Goal: Complete application form

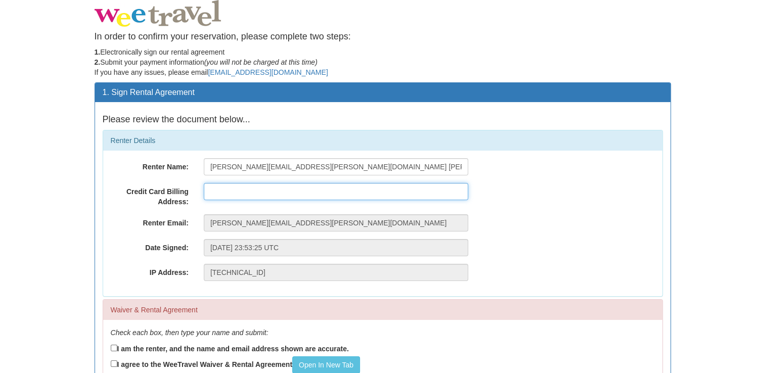
click at [216, 190] on input "text" at bounding box center [336, 191] width 264 height 17
click at [214, 187] on input "text" at bounding box center [336, 191] width 264 height 17
drag, startPoint x: 226, startPoint y: 191, endPoint x: 246, endPoint y: 191, distance: 20.2
click at [226, 191] on input "[STREET_ADDRESS]" at bounding box center [336, 191] width 264 height 17
type input "[STREET_ADDRESS]"
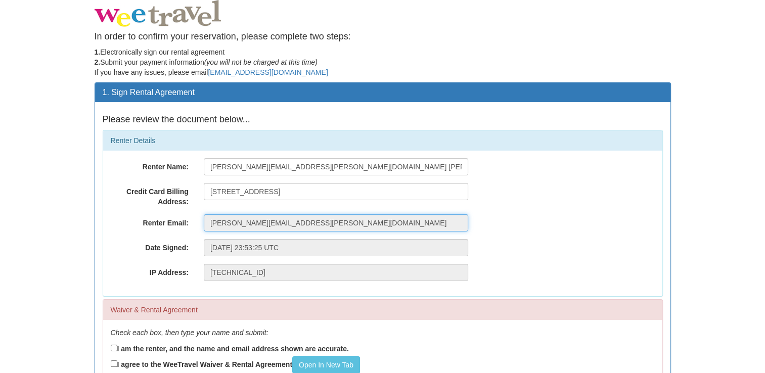
drag, startPoint x: 237, startPoint y: 221, endPoint x: 193, endPoint y: 218, distance: 44.1
click at [193, 218] on div "Renter Email: [PERSON_NAME][EMAIL_ADDRESS][PERSON_NAME][DOMAIN_NAME]" at bounding box center [382, 222] width 559 height 17
drag, startPoint x: 313, startPoint y: 221, endPoint x: 136, endPoint y: 221, distance: 176.9
click at [136, 221] on div "Renter Email: [PERSON_NAME][EMAIL_ADDRESS][PERSON_NAME][DOMAIN_NAME]" at bounding box center [382, 222] width 559 height 17
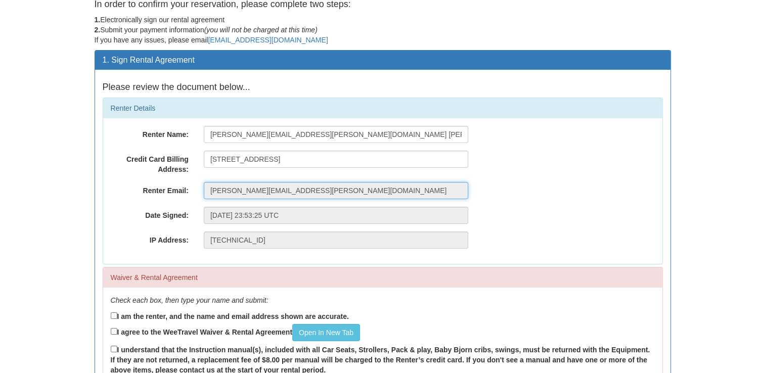
scroll to position [51, 0]
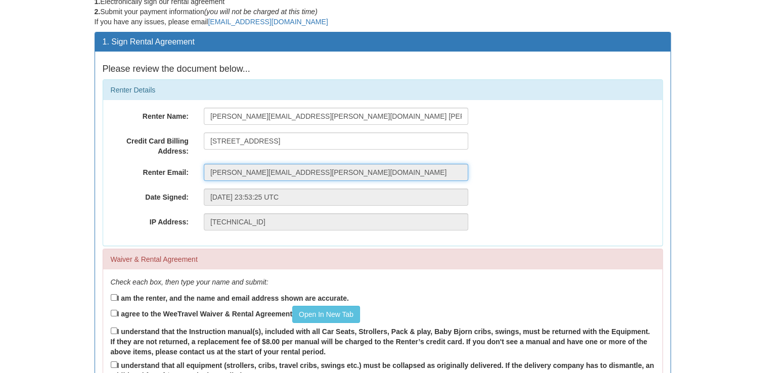
click at [311, 173] on input "[PERSON_NAME][EMAIL_ADDRESS][PERSON_NAME][DOMAIN_NAME]" at bounding box center [336, 172] width 264 height 17
drag, startPoint x: 294, startPoint y: 172, endPoint x: 182, endPoint y: 170, distance: 111.7
click at [182, 170] on div "Renter Email: [PERSON_NAME][EMAIL_ADDRESS][PERSON_NAME][DOMAIN_NAME]" at bounding box center [382, 172] width 559 height 17
click at [303, 169] on input "[PERSON_NAME][EMAIL_ADDRESS][PERSON_NAME][DOMAIN_NAME]" at bounding box center [336, 172] width 264 height 17
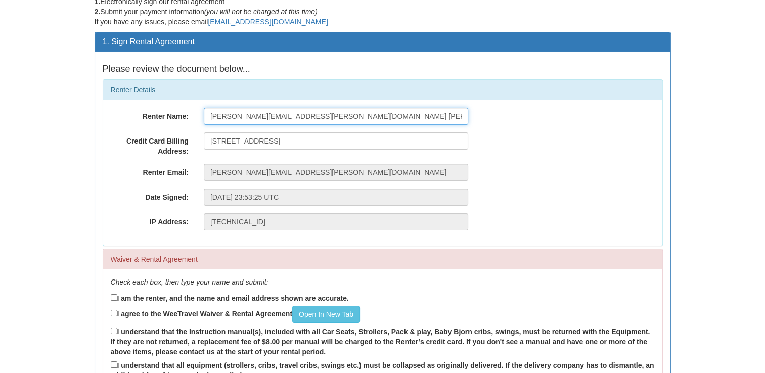
drag, startPoint x: 329, startPoint y: 115, endPoint x: 148, endPoint y: 112, distance: 181.4
click at [148, 112] on div "Renter Name: [PERSON_NAME][EMAIL_ADDRESS][PERSON_NAME][DOMAIN_NAME] [PERSON_NAM…" at bounding box center [382, 116] width 559 height 17
type input "[EMAIL_ADDRESS][DOMAIN_NAME]"
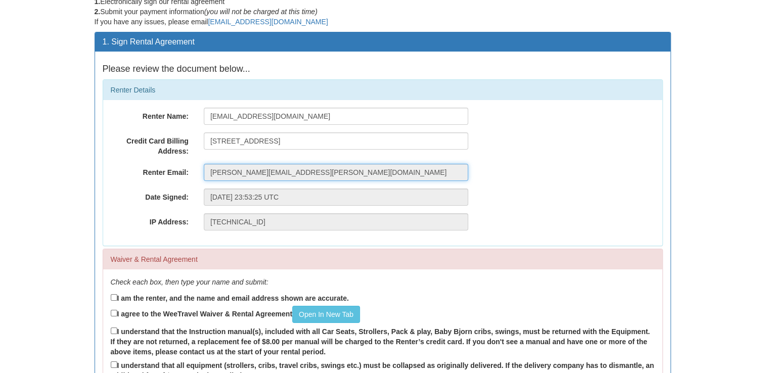
click at [321, 170] on input "[PERSON_NAME][EMAIL_ADDRESS][PERSON_NAME][DOMAIN_NAME]" at bounding box center [336, 172] width 264 height 17
drag, startPoint x: 301, startPoint y: 170, endPoint x: 191, endPoint y: 169, distance: 110.7
click at [191, 169] on div "Renter Email: [PERSON_NAME][EMAIL_ADDRESS][PERSON_NAME][DOMAIN_NAME]" at bounding box center [382, 172] width 559 height 17
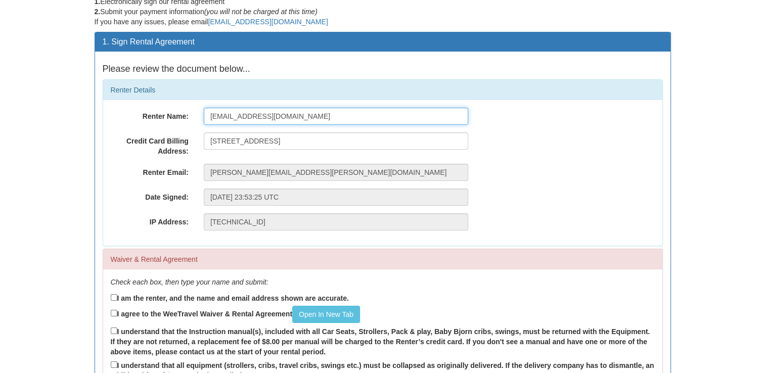
click at [305, 116] on input "[EMAIL_ADDRESS][DOMAIN_NAME]" at bounding box center [336, 116] width 264 height 17
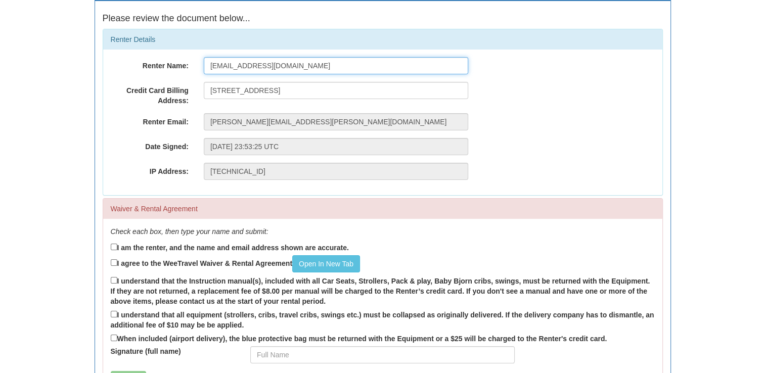
scroll to position [152, 0]
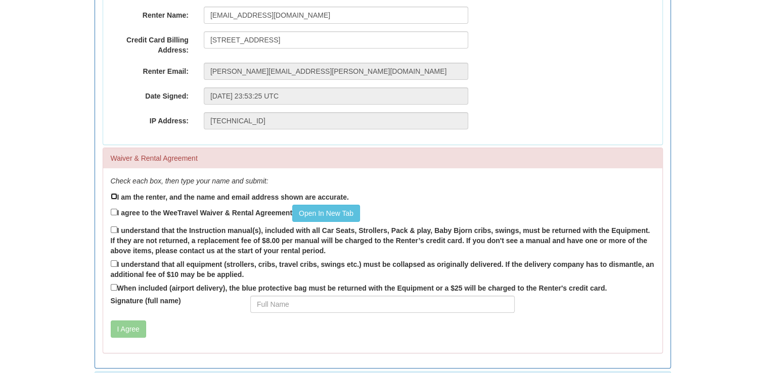
click at [112, 195] on input "I am the renter, and the name and email address shown are accurate." at bounding box center [114, 196] width 7 height 7
checkbox input "true"
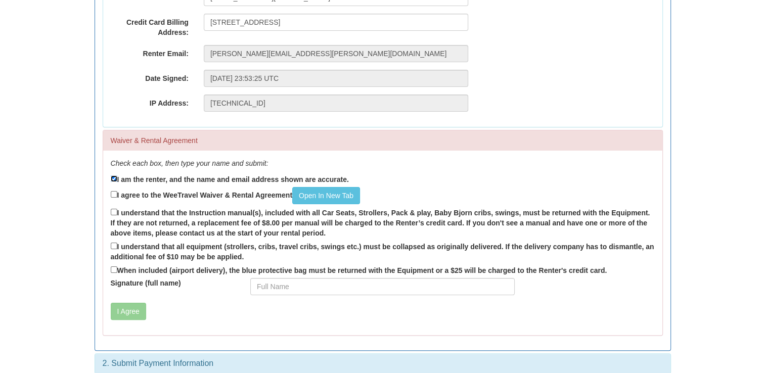
scroll to position [179, 0]
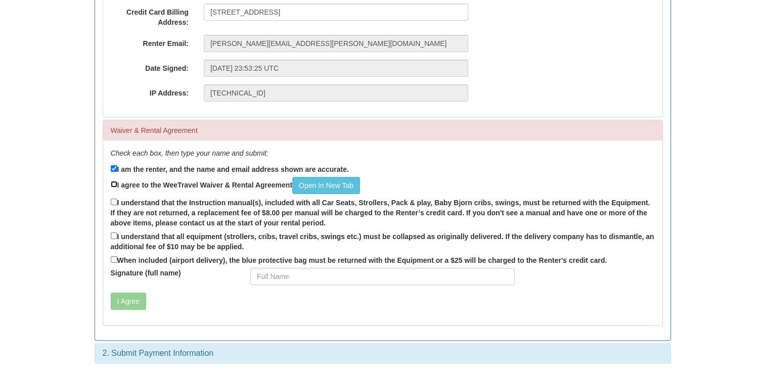
click at [114, 183] on input "I agree to the WeeTravel Waiver & Rental Agreement Open In [GEOGRAPHIC_DATA]" at bounding box center [114, 184] width 7 height 7
checkbox input "true"
click at [337, 185] on link "Open In New Tab" at bounding box center [326, 185] width 68 height 17
